Goal: Task Accomplishment & Management: Complete application form

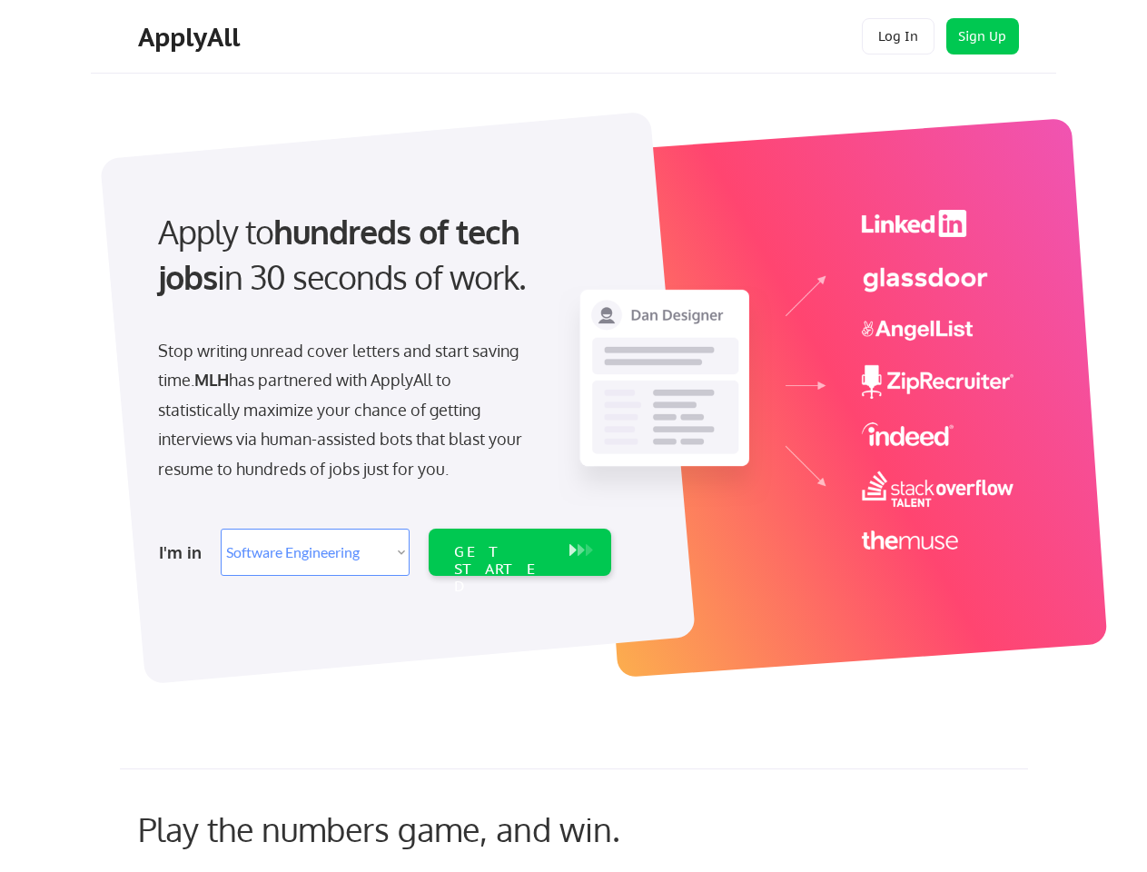
select select ""engineering""
click at [573, 436] on div "Apply to hundreds of tech jobs in 30 seconds of work. Stop writing unread cover…" at bounding box center [383, 387] width 508 height 393
click at [576, 399] on div "Apply to hundreds of tech jobs in 30 seconds of work. Stop writing unread cover…" at bounding box center [383, 387] width 508 height 393
click at [382, 387] on div "Stop writing unread cover letters and start saving time. MLH has partnered with…" at bounding box center [344, 409] width 373 height 147
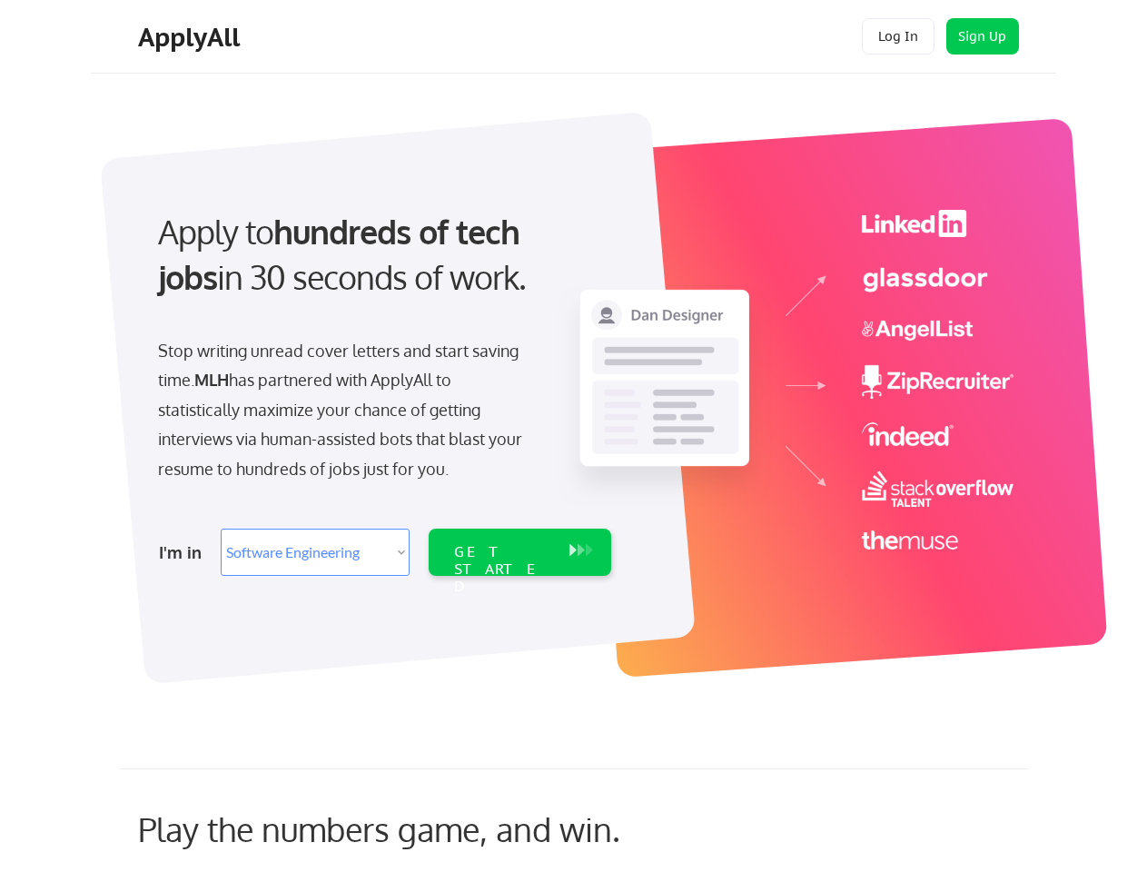
click at [380, 270] on div "Apply to hundreds of tech jobs in 30 seconds of work." at bounding box center [381, 255] width 446 height 92
click at [344, 410] on div "Stop writing unread cover letters and start saving time. MLH has partnered with…" at bounding box center [344, 409] width 373 height 147
click at [382, 552] on select "Select Role Software Engineering Product Management Customer Success Sales UI/U…" at bounding box center [315, 551] width 189 height 47
click at [184, 552] on div "I'm in" at bounding box center [184, 552] width 51 height 29
click at [315, 552] on select "Select Role Software Engineering Product Management Customer Success Sales UI/U…" at bounding box center [315, 551] width 189 height 47
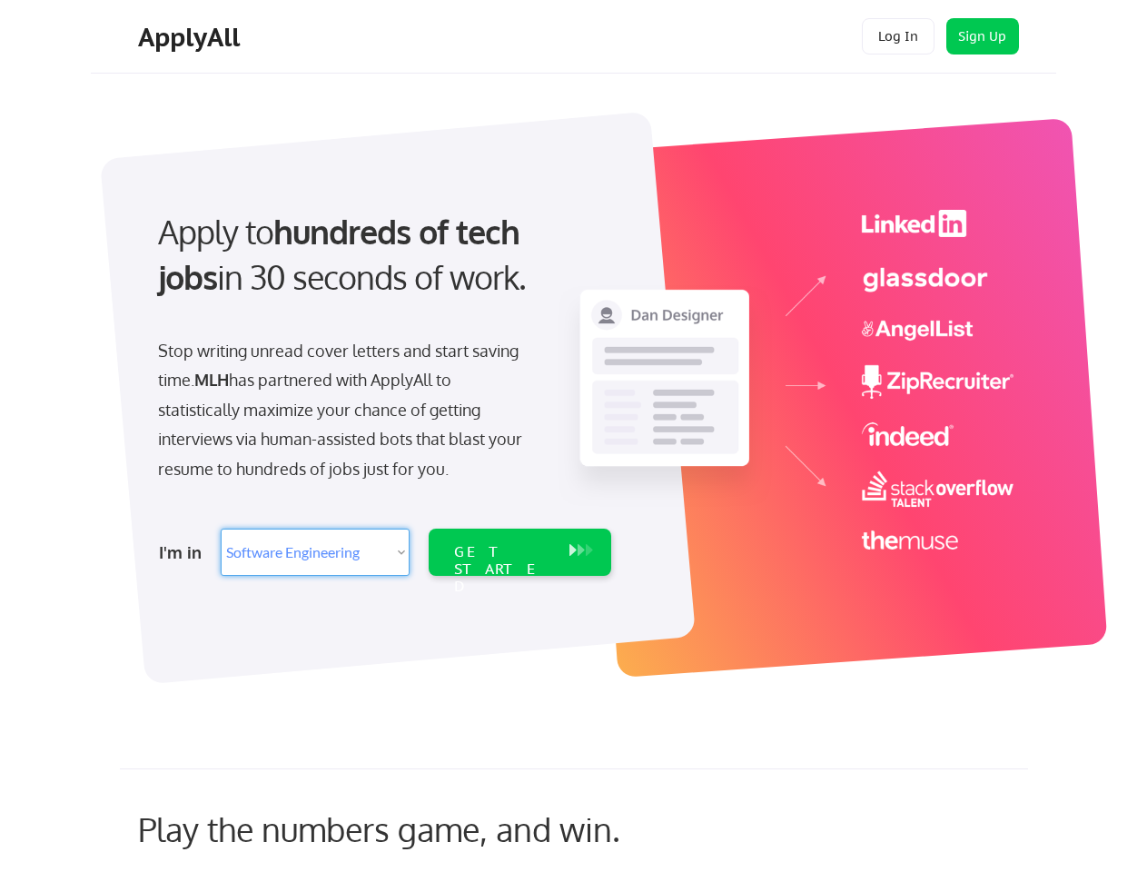
click at [519, 552] on div "GET STARTED" at bounding box center [502, 569] width 97 height 53
click at [502, 552] on div "GET STARTED" at bounding box center [502, 569] width 97 height 53
